Goal: Information Seeking & Learning: Get advice/opinions

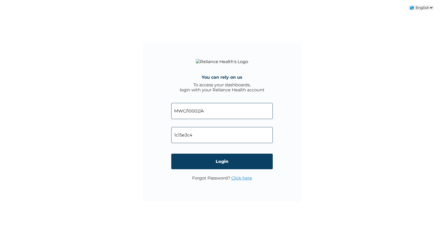
select select "ENGLISH"
click at [215, 134] on input "1c15e3c4" at bounding box center [221, 135] width 101 height 16
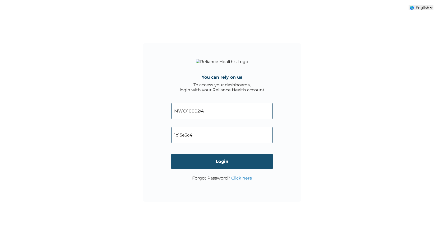
click at [187, 160] on input "Login" at bounding box center [221, 162] width 101 height 16
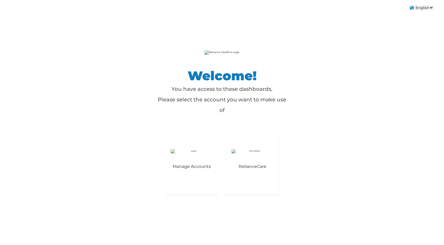
select select "ENGLISH"
click at [195, 153] on img at bounding box center [192, 151] width 42 height 4
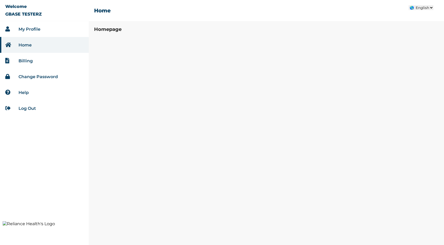
select select "ENGLISH"
click at [35, 93] on li "Help" at bounding box center [44, 92] width 89 height 16
click at [24, 91] on link "Help" at bounding box center [23, 92] width 10 height 5
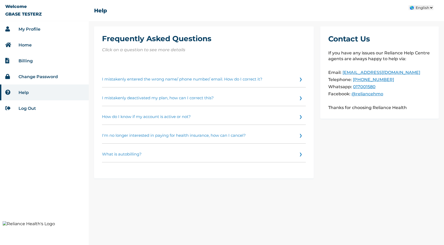
select select "ENGLISH"
